Goal: Transaction & Acquisition: Purchase product/service

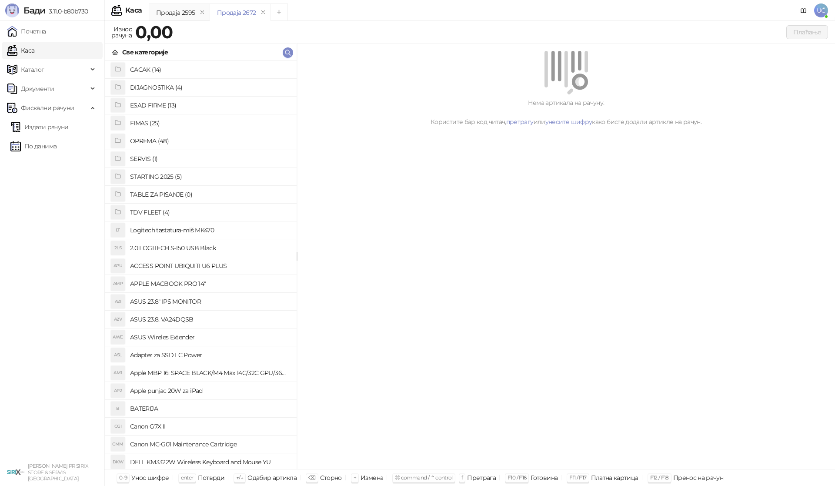
click at [138, 142] on h4 "OPREMA (48)" at bounding box center [210, 141] width 160 height 14
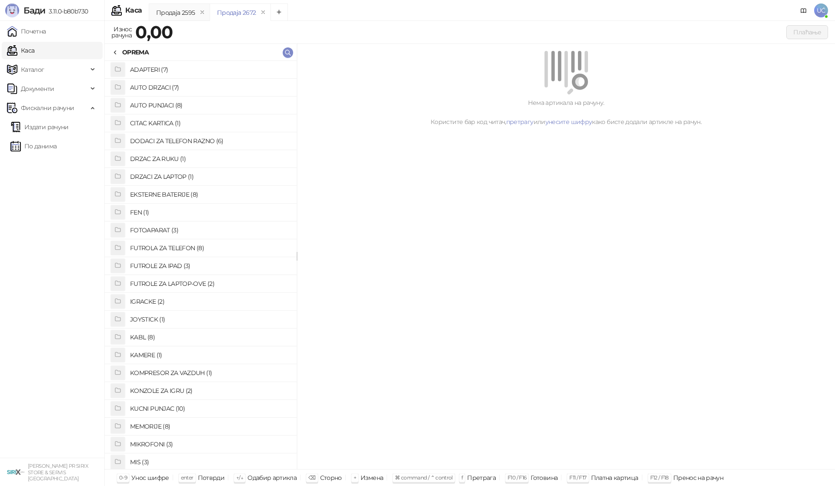
click at [198, 243] on h4 "FUTROLA ZA TELEFON (8)" at bounding box center [210, 248] width 160 height 14
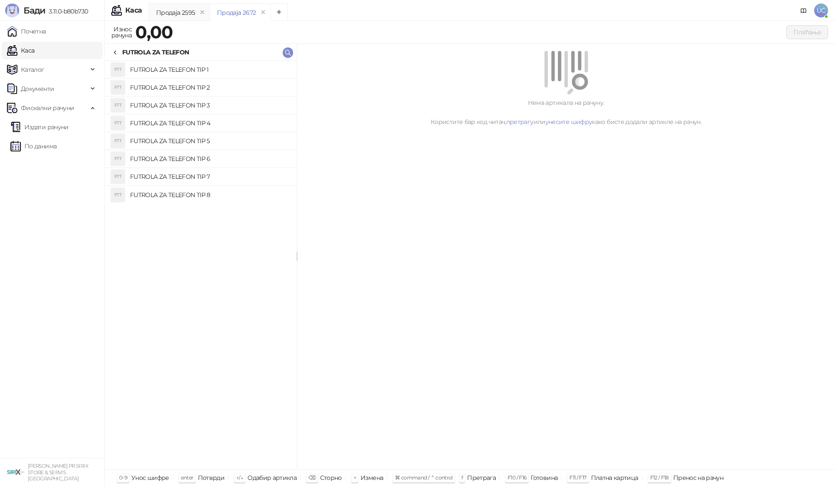
click at [212, 109] on h4 "FUTROLA ZA TELEFON TIP 3" at bounding box center [210, 105] width 160 height 14
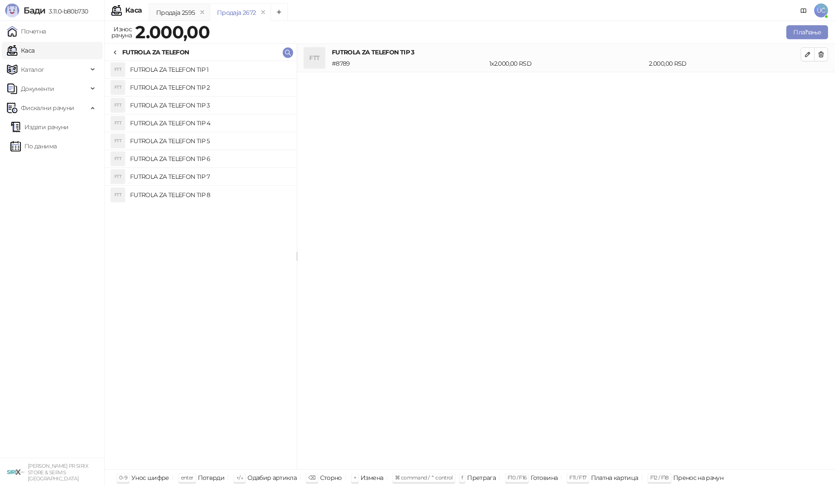
click at [218, 92] on h4 "FUTROLA ZA TELEFON TIP 2" at bounding box center [210, 87] width 160 height 14
click at [822, 54] on icon "button" at bounding box center [820, 54] width 7 height 7
click at [808, 28] on button "Плаћање" at bounding box center [807, 32] width 42 height 14
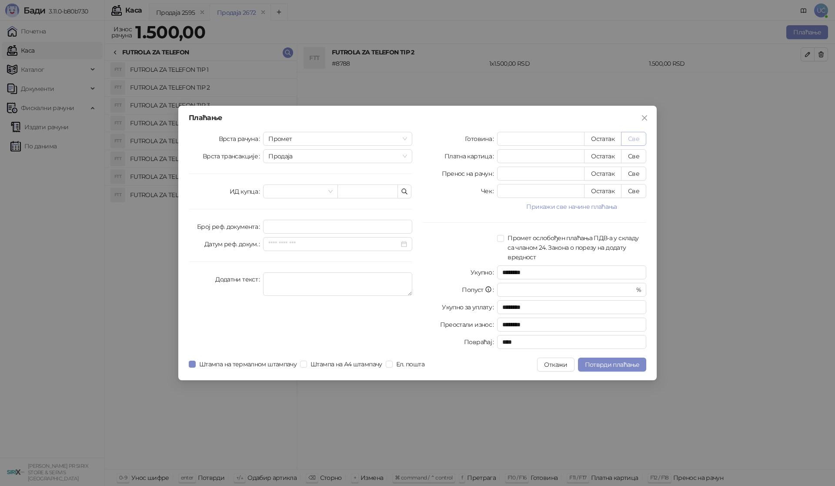
click at [635, 134] on button "Све" at bounding box center [633, 139] width 25 height 14
type input "****"
click at [618, 368] on button "Потврди плаћање" at bounding box center [612, 364] width 68 height 14
